Goal: Obtain resource: Obtain resource

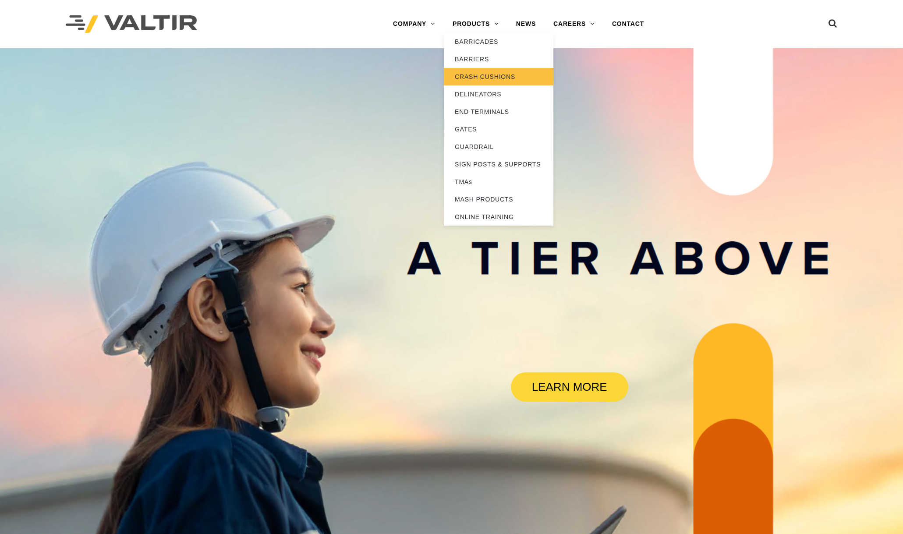
click at [481, 74] on link "CRASH CUSHIONS" at bounding box center [499, 77] width 110 height 18
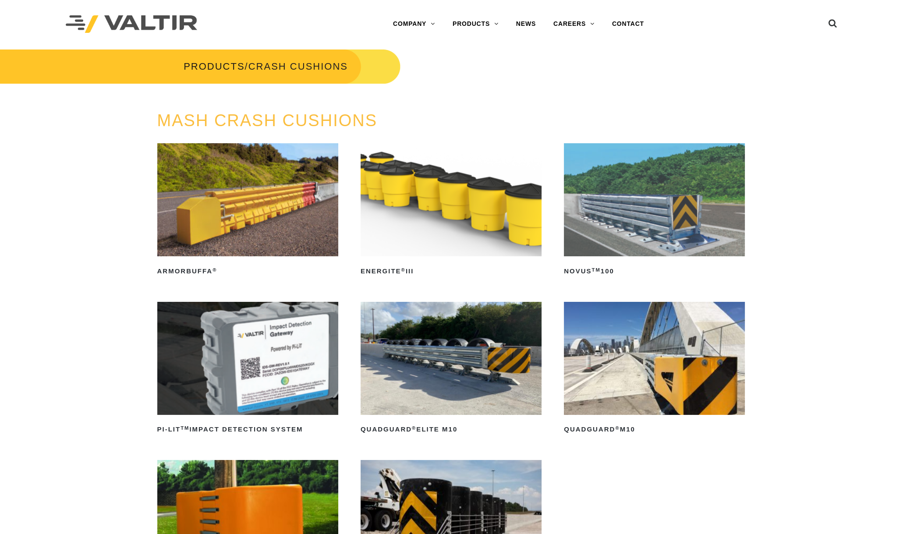
click at [456, 209] on img at bounding box center [451, 199] width 181 height 113
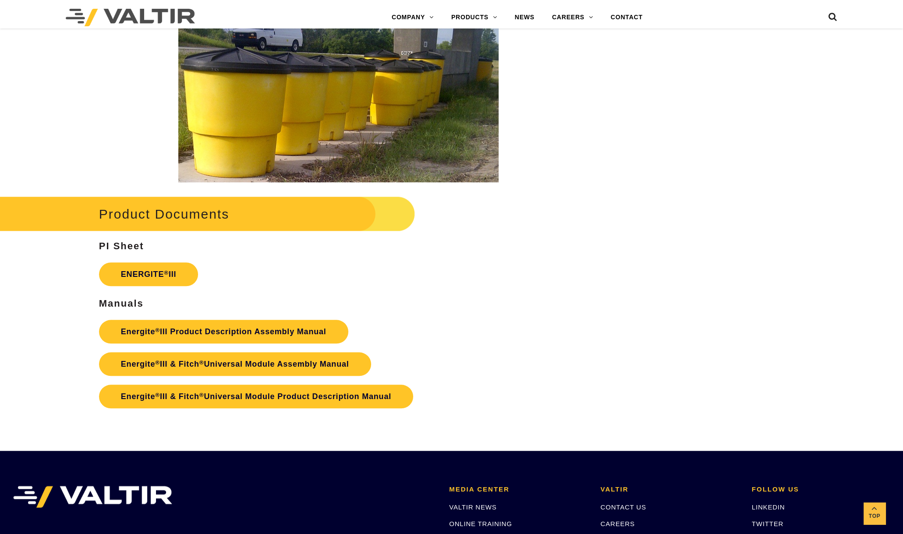
scroll to position [1533, 0]
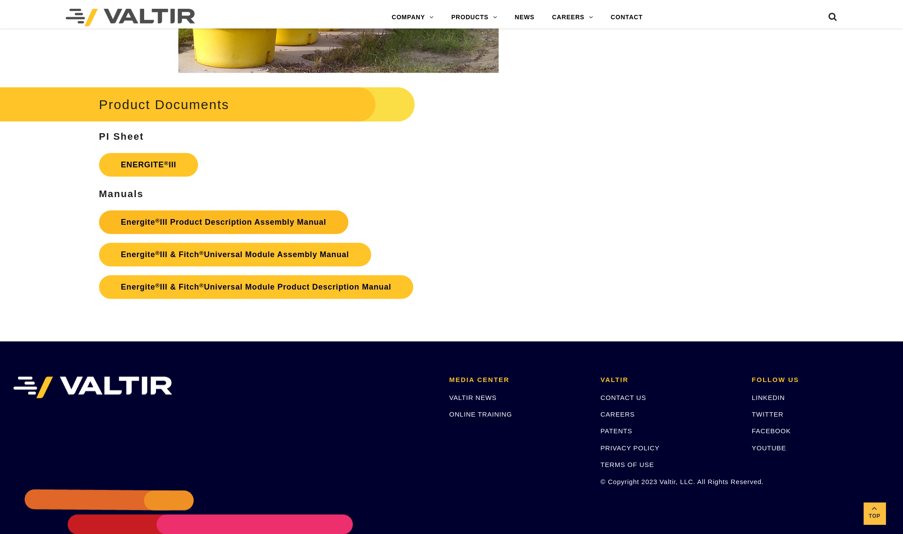
click at [216, 220] on link "Energite ® III Product Description Assembly Manual" at bounding box center [223, 222] width 249 height 24
